Goal: Transaction & Acquisition: Purchase product/service

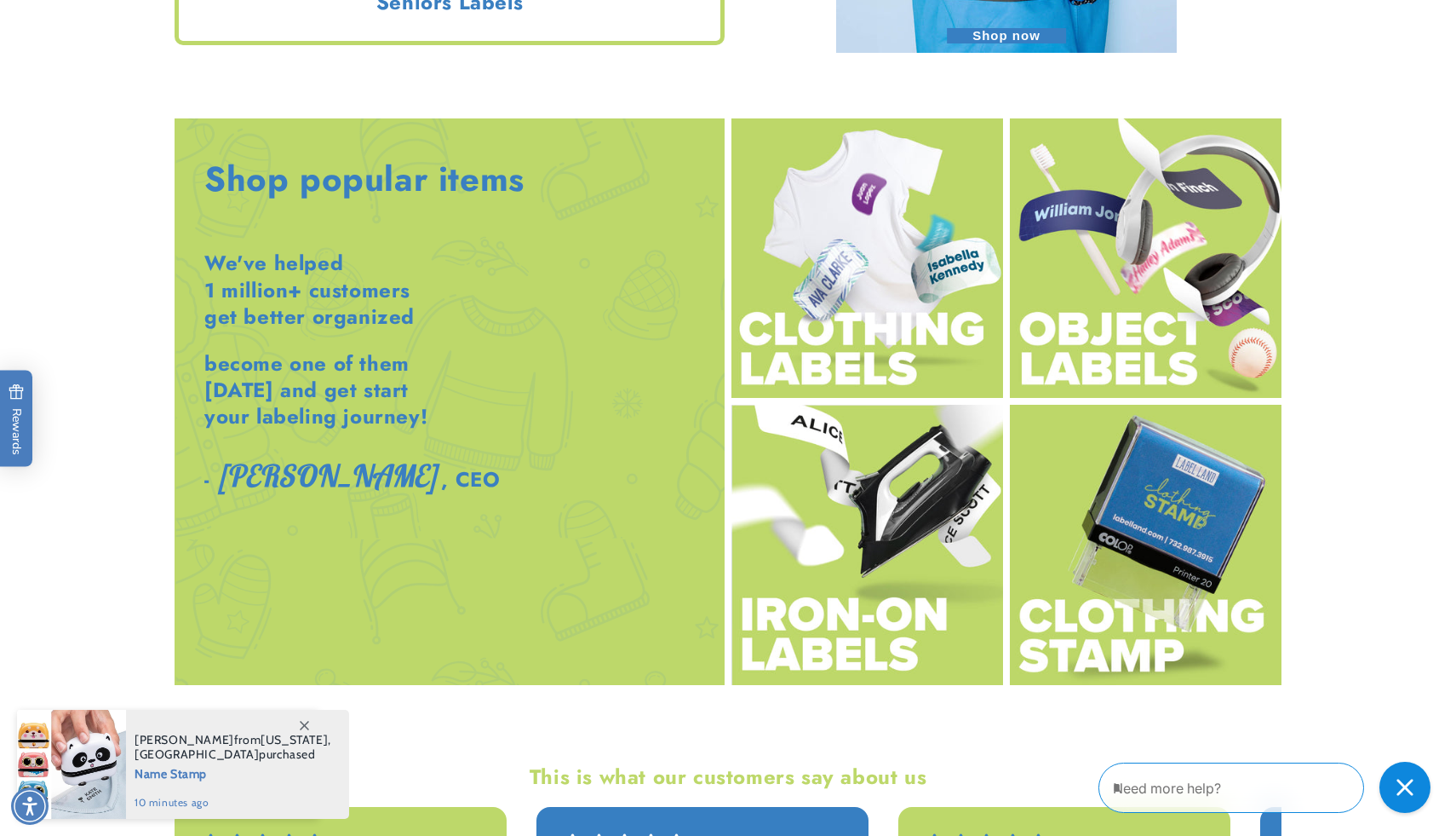
scroll to position [1962, 0]
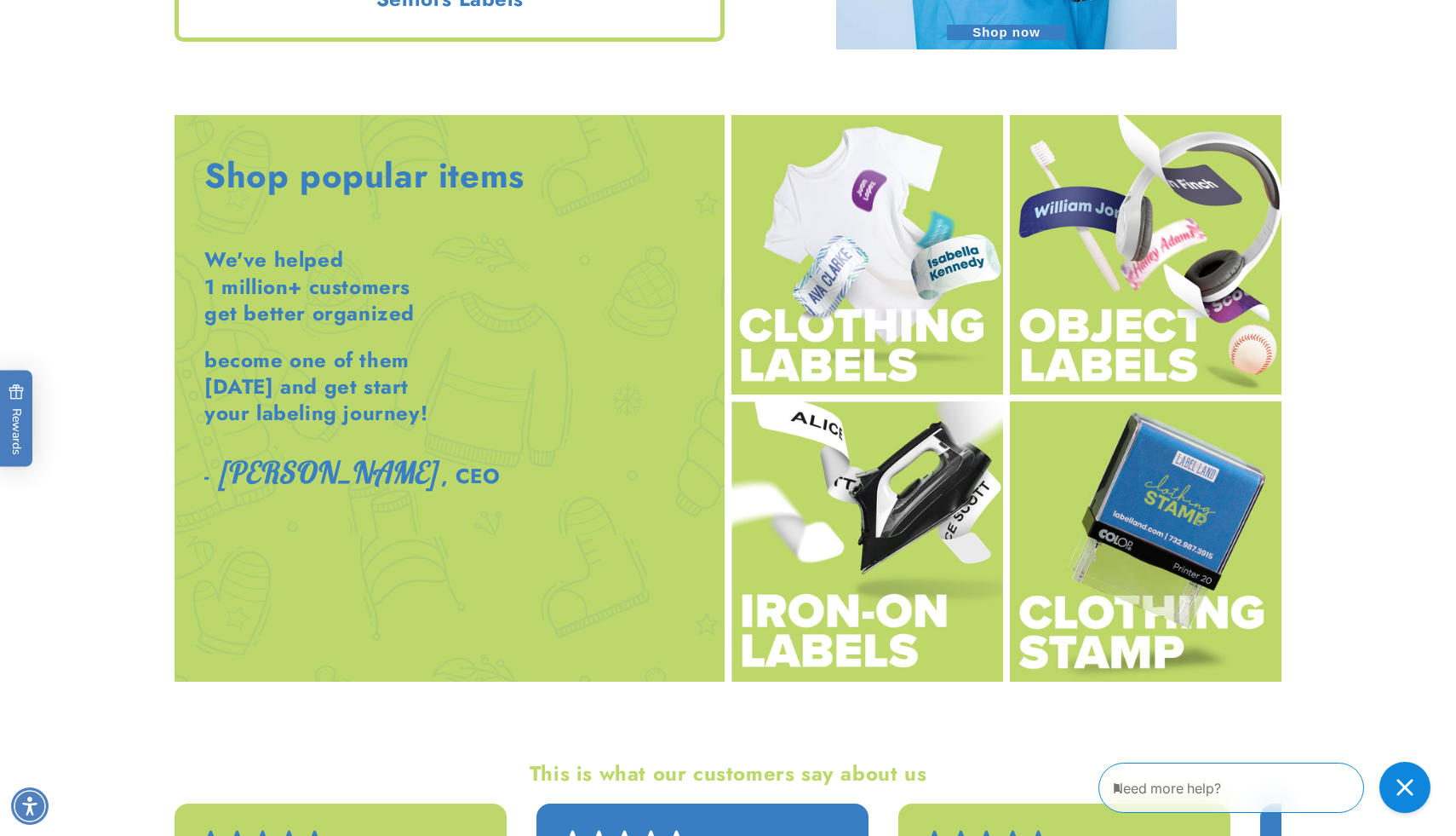
click at [868, 346] on img at bounding box center [867, 255] width 272 height 280
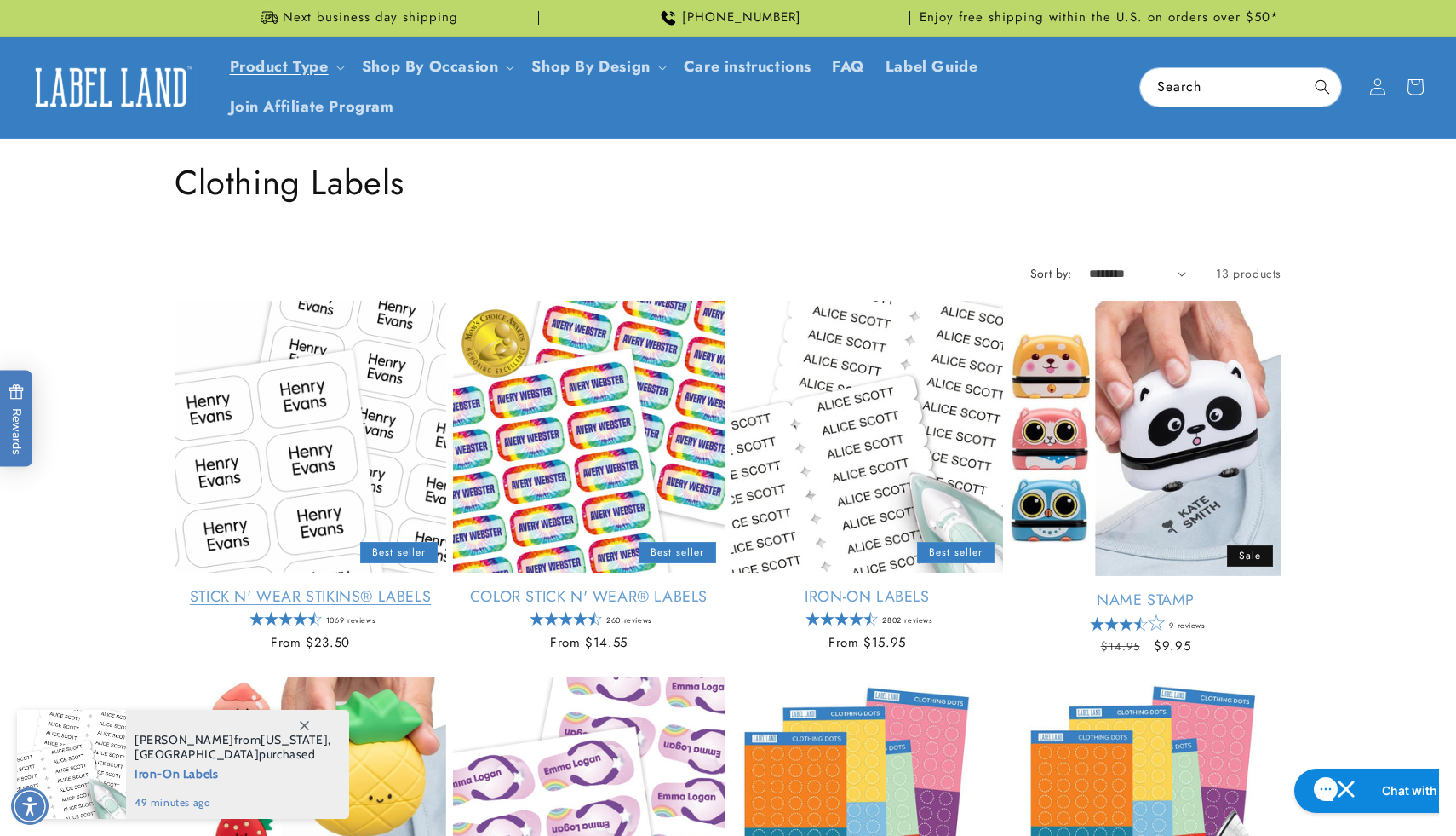
click at [357, 587] on link "Stick N' Wear Stikins® Labels" at bounding box center [310, 597] width 272 height 19
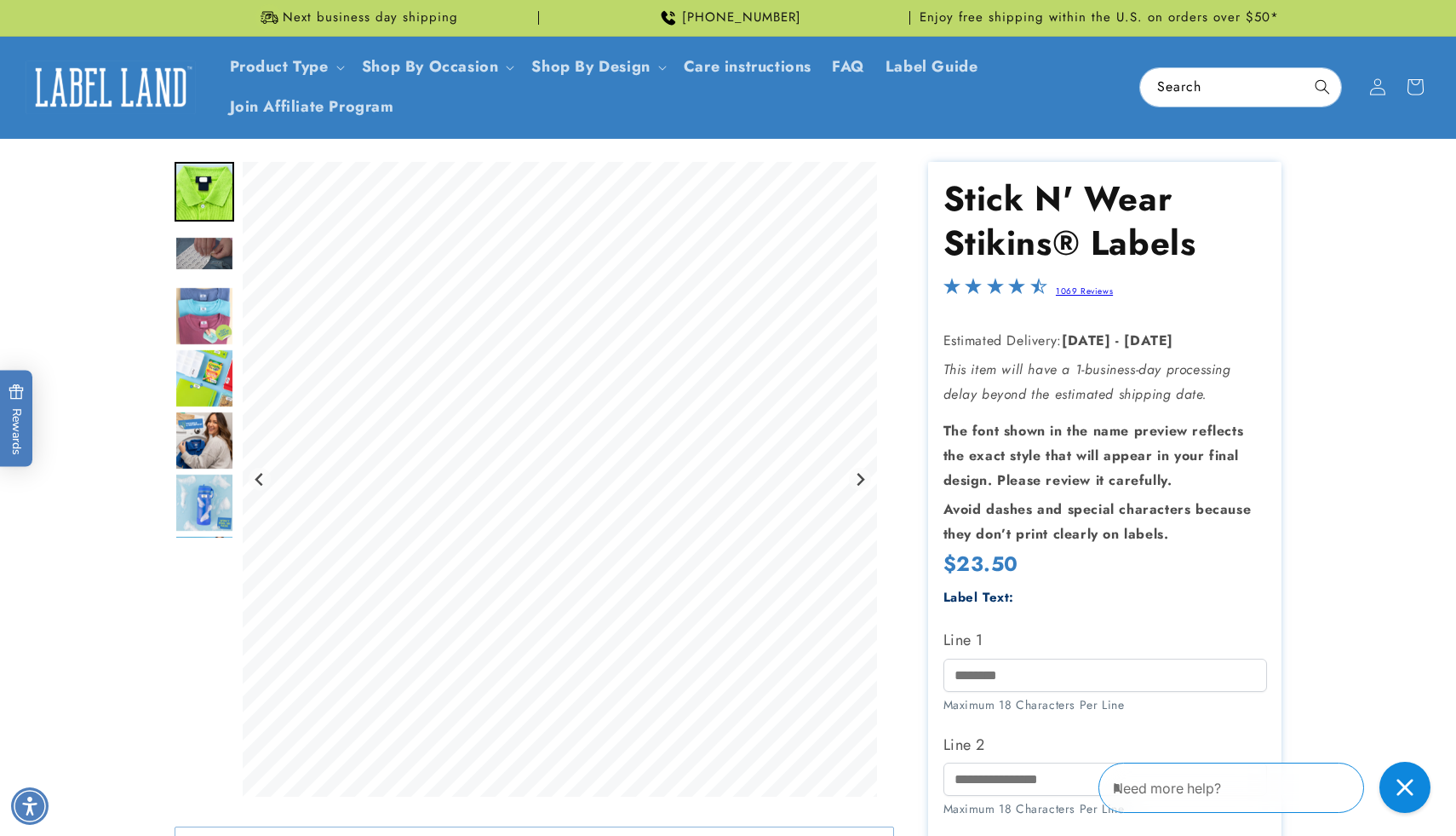
click at [202, 259] on img "Go to slide 3" at bounding box center [204, 253] width 59 height 35
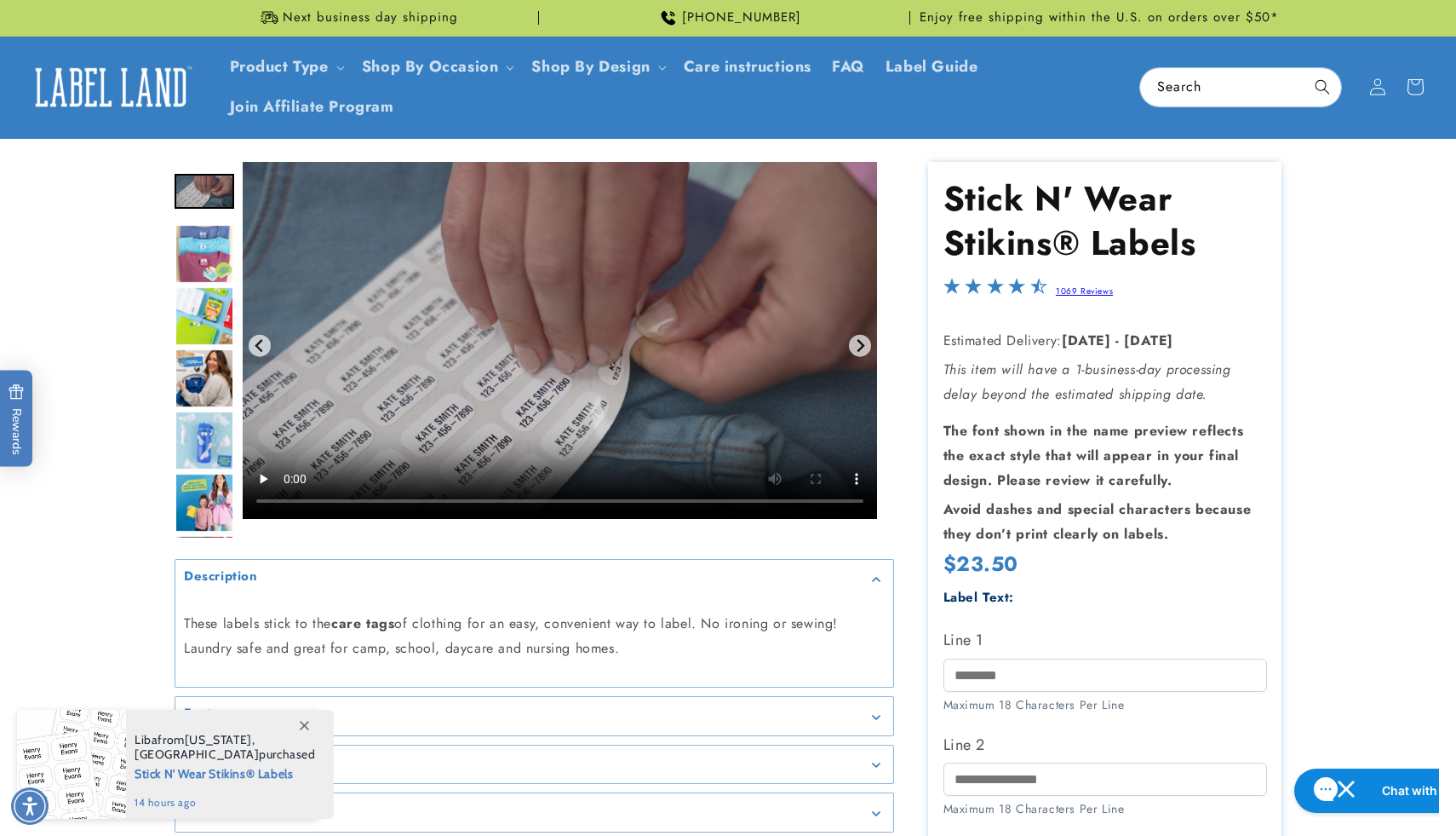
click at [208, 311] on img "Go to slide 5" at bounding box center [204, 316] width 59 height 59
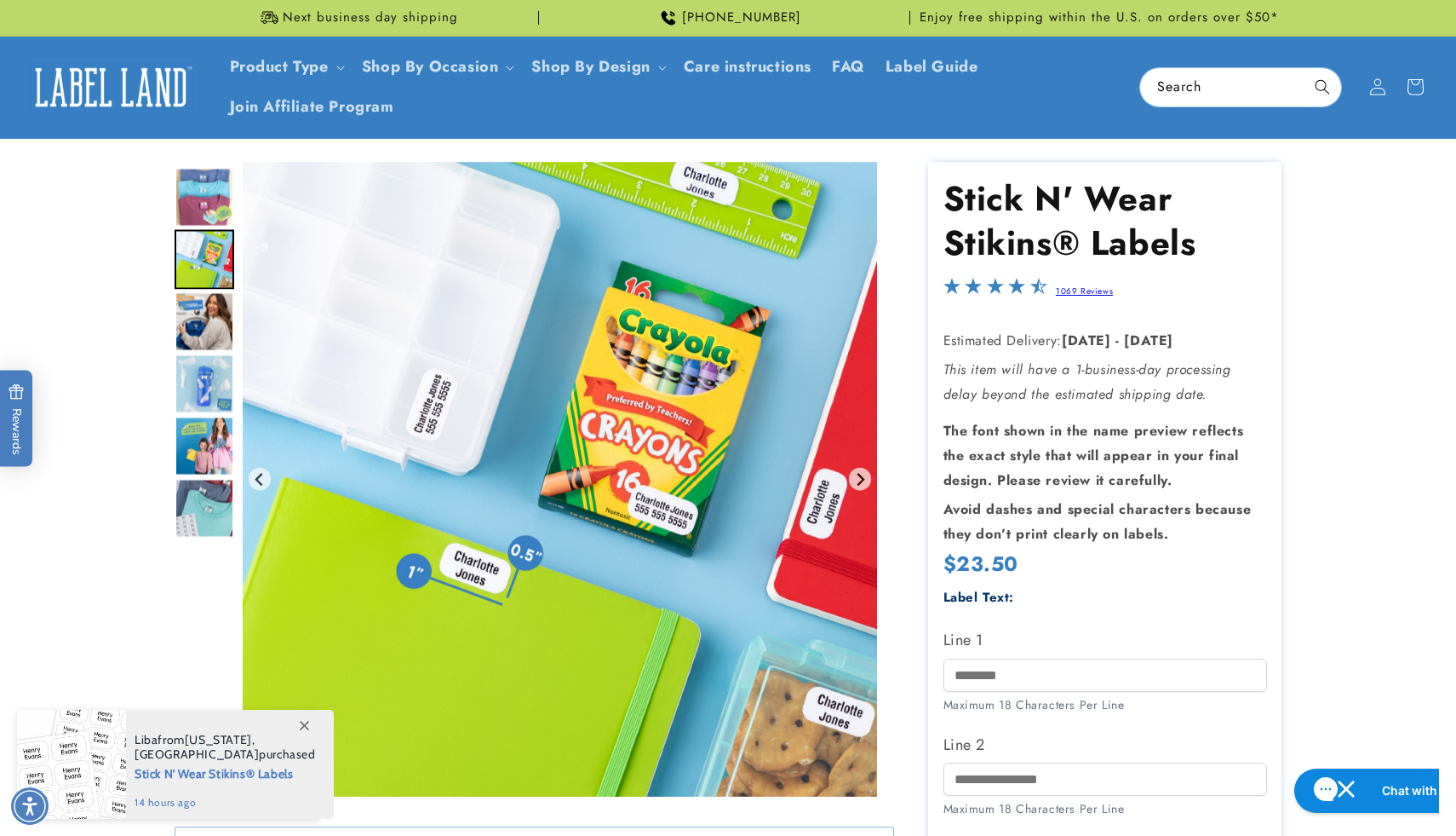
click at [208, 311] on img "Go to slide 6" at bounding box center [204, 321] width 59 height 59
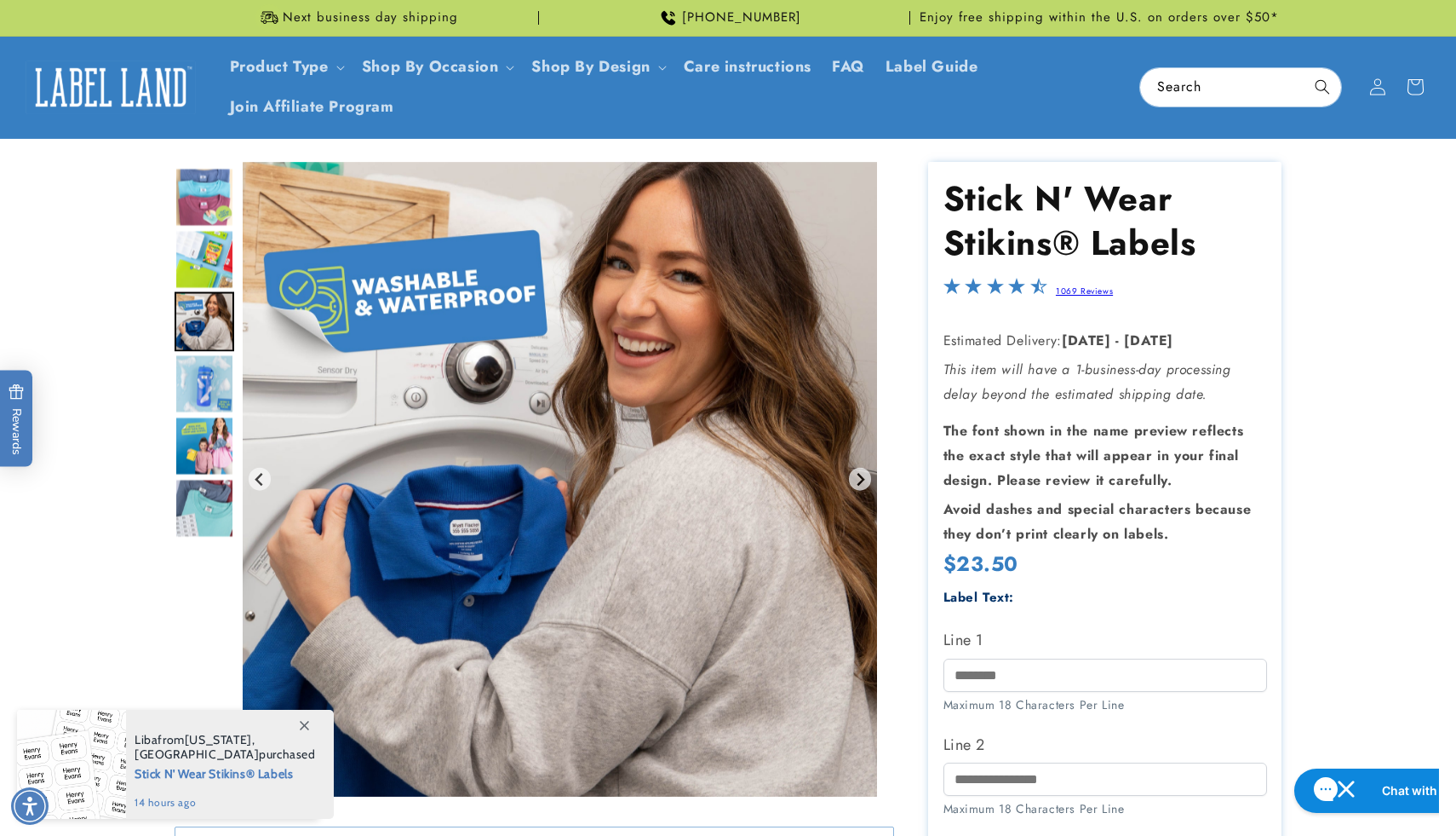
click at [208, 383] on img "Go to slide 7" at bounding box center [204, 383] width 59 height 59
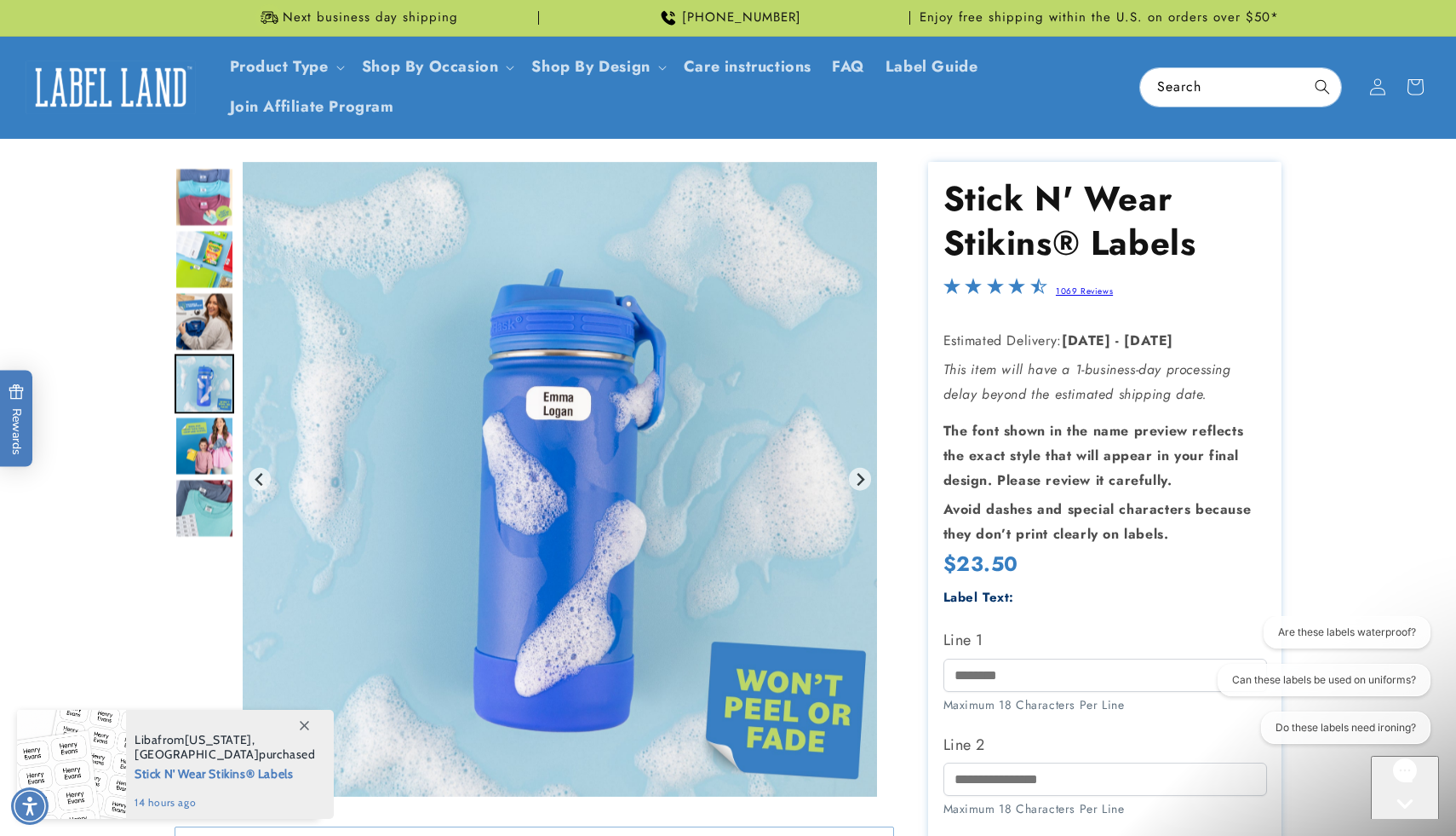
click at [219, 461] on img "Go to slide 8" at bounding box center [204, 446] width 59 height 59
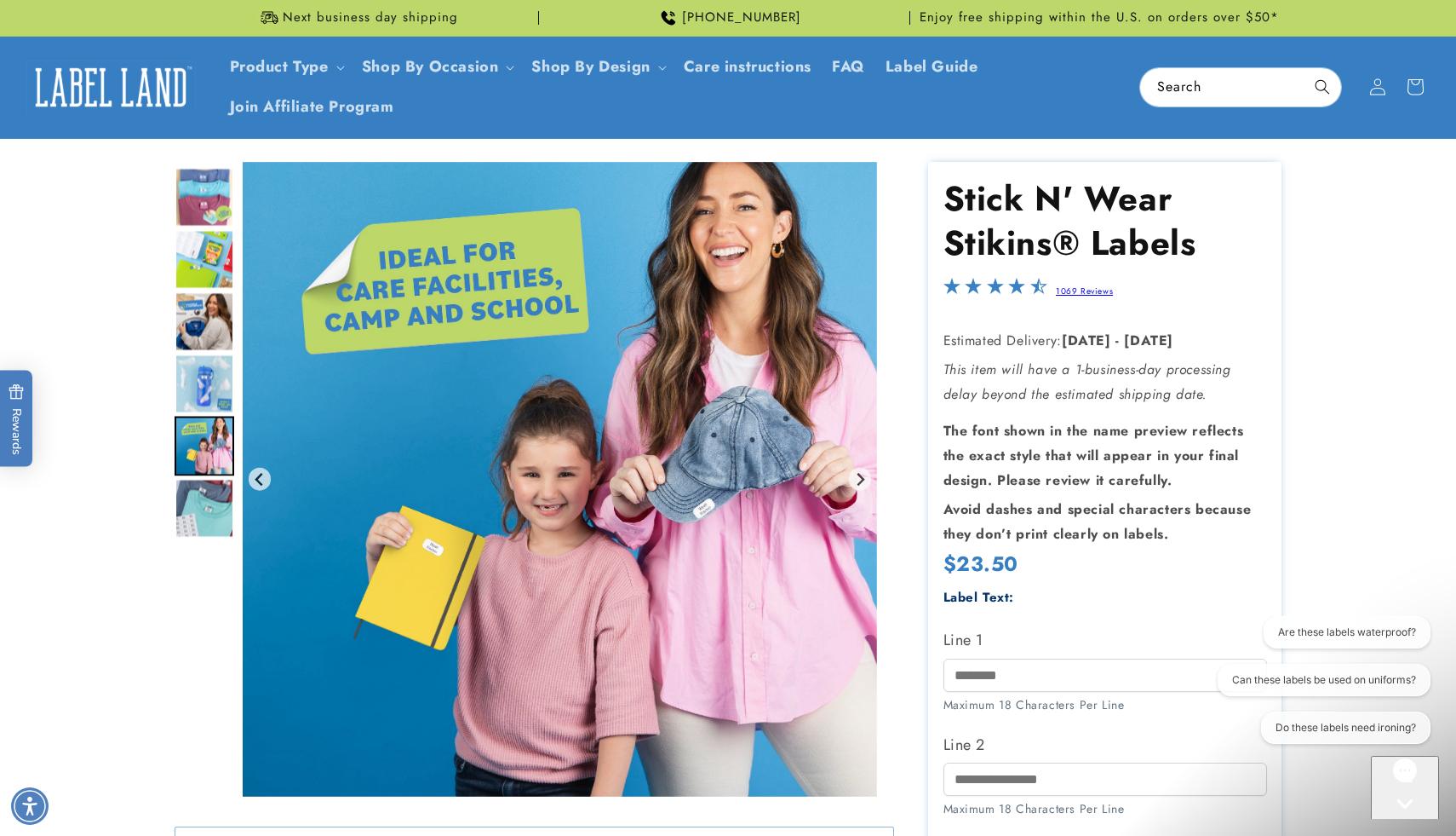
click at [218, 501] on img "Go to slide 9" at bounding box center [204, 508] width 59 height 59
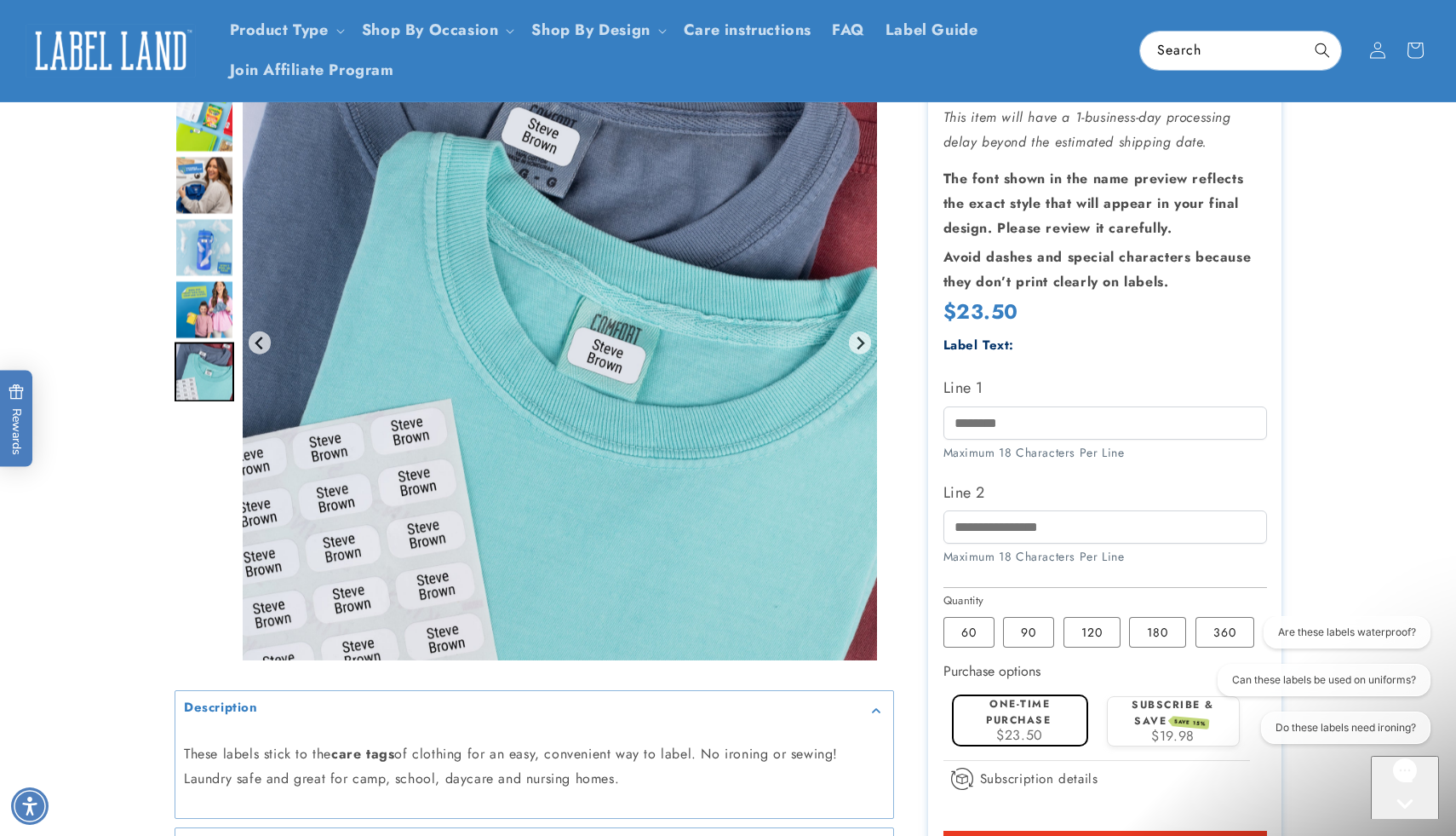
scroll to position [249, 0]
